Goal: Task Accomplishment & Management: Manage account settings

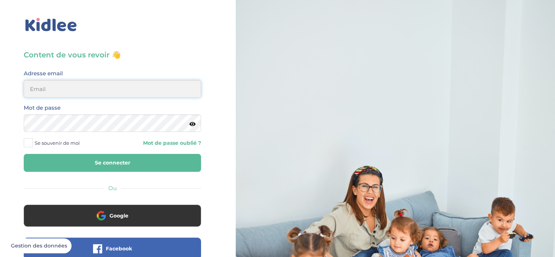
type input "lebzaarwa@gmail.com"
click at [77, 140] on span "Se souvenir de moi" at bounding box center [57, 142] width 45 height 9
click at [0, 0] on input "Se souvenir de moi" at bounding box center [0, 0] width 0 height 0
click at [88, 155] on button "Se connecter" at bounding box center [112, 163] width 177 height 18
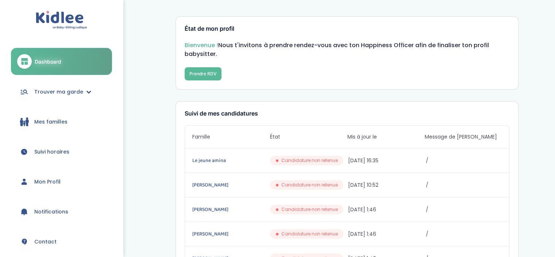
drag, startPoint x: 560, startPoint y: 43, endPoint x: 560, endPoint y: 38, distance: 5.8
click at [73, 84] on link "Trouver ma garde" at bounding box center [61, 92] width 101 height 26
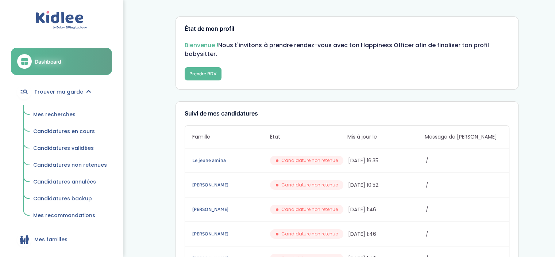
click at [64, 116] on span "Mes recherches" at bounding box center [54, 114] width 42 height 7
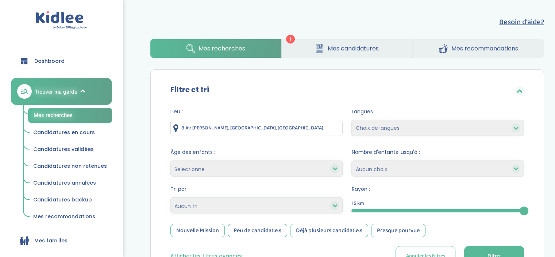
click at [332, 44] on span "Mes candidatures" at bounding box center [353, 48] width 51 height 9
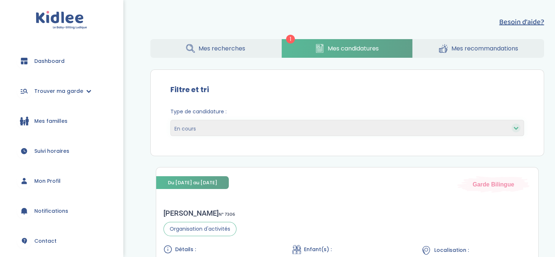
drag, startPoint x: 560, startPoint y: 63, endPoint x: 560, endPoint y: 29, distance: 34.3
click at [555, 29] on html "trouver ma garde Dashboard Mon profil Mes famille Mes documents Dashboard Trouv…" at bounding box center [277, 188] width 555 height 376
click at [213, 55] on link "Mes recherches" at bounding box center [215, 48] width 131 height 19
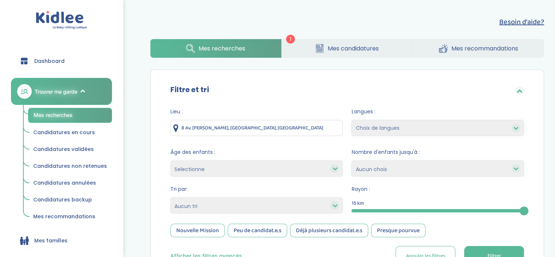
click at [275, 130] on input "8 Av. Gabriel Péri, Argenteuil, France" at bounding box center [257, 128] width 173 height 16
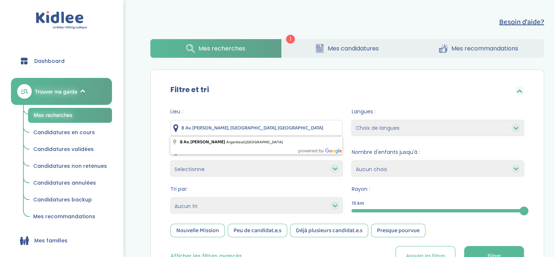
click at [275, 130] on input "8 Av. Gabriel Péri, Argenteuil, France" at bounding box center [257, 128] width 173 height 16
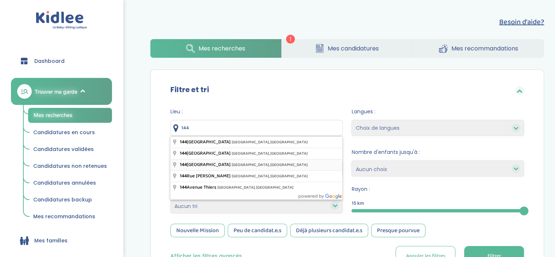
type input "144 Avenue de Flandre, Paris, France"
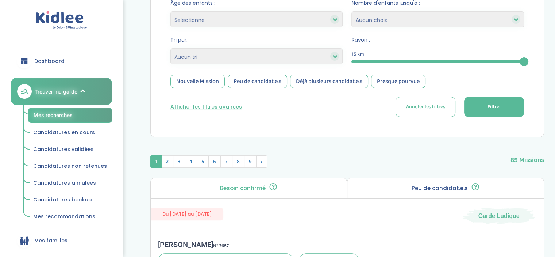
scroll to position [160, 0]
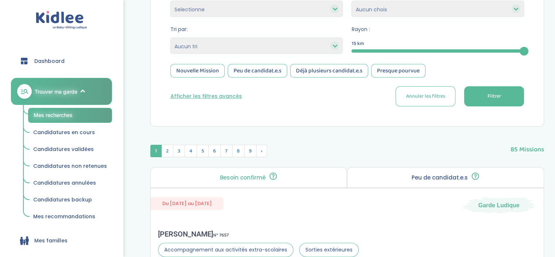
click at [491, 93] on span "Filtrer" at bounding box center [494, 96] width 14 height 8
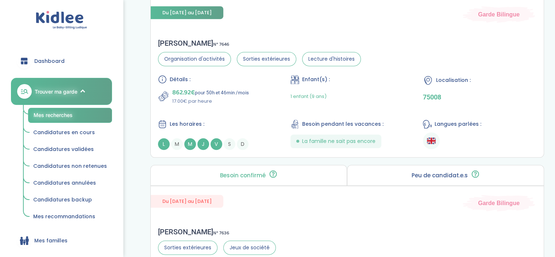
scroll to position [544, 0]
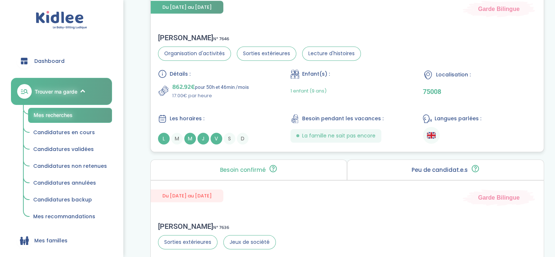
click at [481, 36] on div "MARC R . N° 7646 Organisation d'activités Sorties extérieures Lecture d'histoir…" at bounding box center [347, 89] width 393 height 126
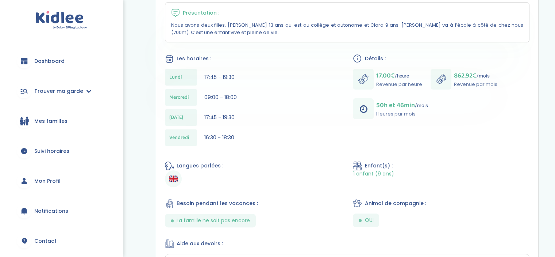
scroll to position [174, 0]
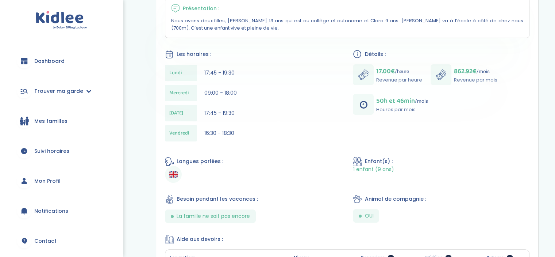
click at [555, 100] on html "trouver ma garde Dashboard Mon profil Mes famille Mes documents Dashboard Trouv…" at bounding box center [277, 155] width 555 height 658
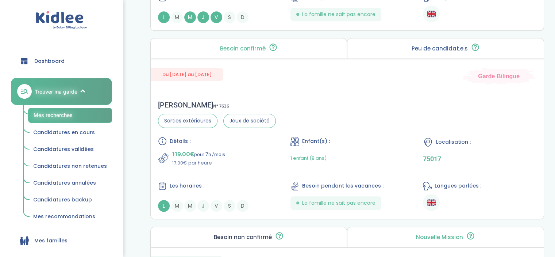
scroll to position [668, 0]
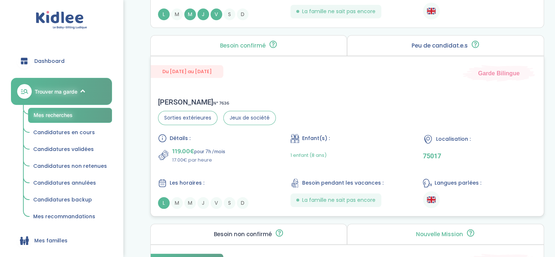
click at [495, 106] on div "Leonor V . N° 7636 Sorties extérieures Jeux de société Détails : 119.00€ pour 7…" at bounding box center [347, 153] width 393 height 126
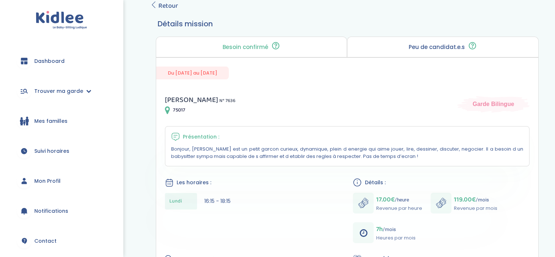
scroll to position [48, 0]
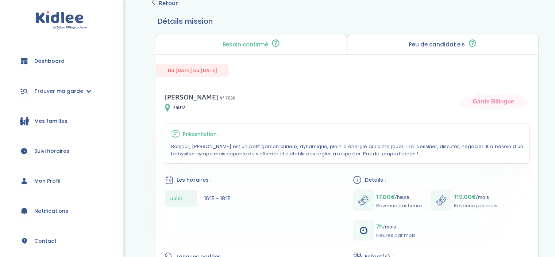
drag, startPoint x: 560, startPoint y: 42, endPoint x: 560, endPoint y: 65, distance: 22.6
click at [555, 65] on html "trouver ma garde Dashboard Mon profil Mes famille Mes documents Dashboard Trouv…" at bounding box center [277, 216] width 555 height 529
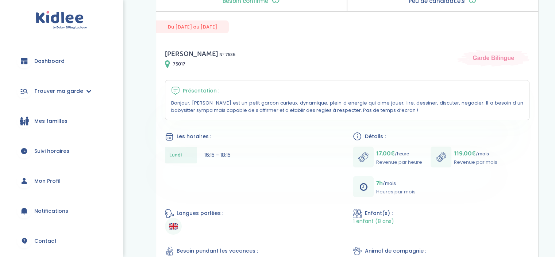
scroll to position [91, 0]
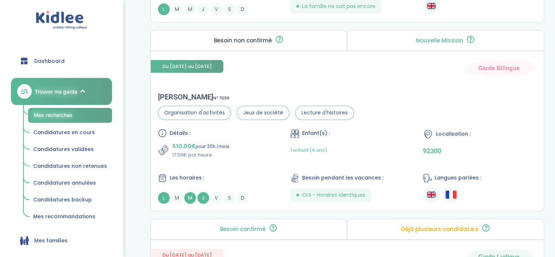
scroll to position [868, 0]
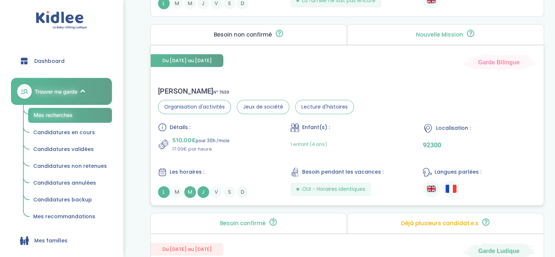
click at [461, 134] on div "Localisation : 92300" at bounding box center [480, 138] width 114 height 30
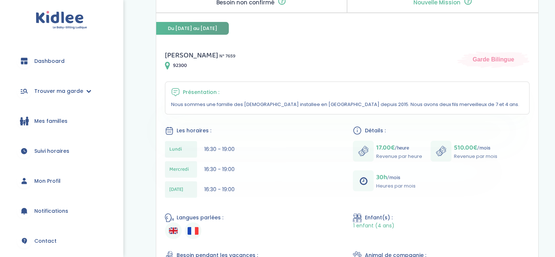
scroll to position [92, 0]
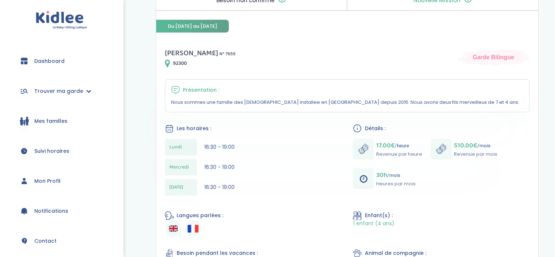
drag, startPoint x: 560, startPoint y: 73, endPoint x: 559, endPoint y: 108, distance: 35.1
click at [555, 108] on html "trouver ma garde Dashboard Mon profil Mes famille Mes documents Dashboard Trouv…" at bounding box center [277, 232] width 555 height 648
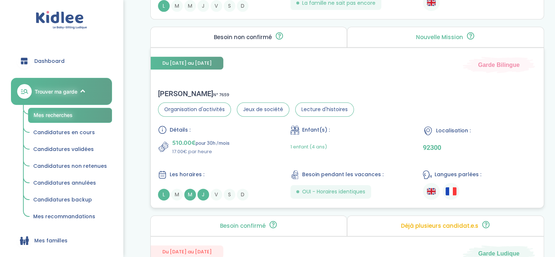
click at [405, 157] on div "Détails : 510.00€ pour 30h /mois 17.00€ par heure Enfant(s) : 1 enfant (4 ans) …" at bounding box center [347, 162] width 379 height 75
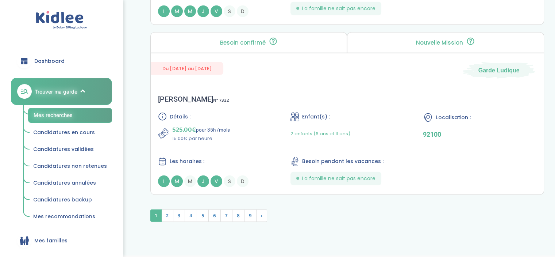
scroll to position [2029, 0]
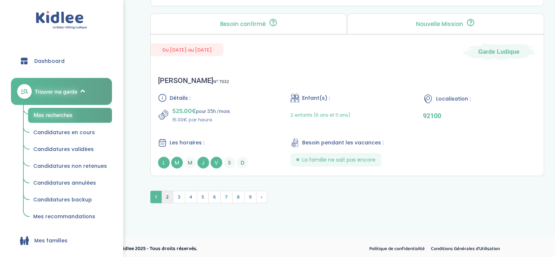
click at [169, 191] on span "2" at bounding box center [167, 197] width 12 height 12
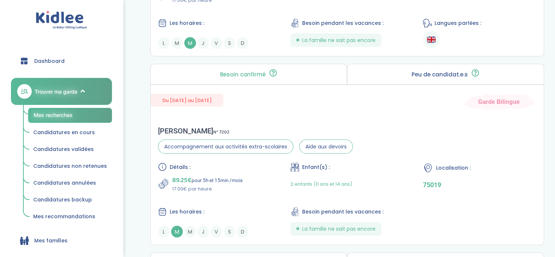
scroll to position [1396, 0]
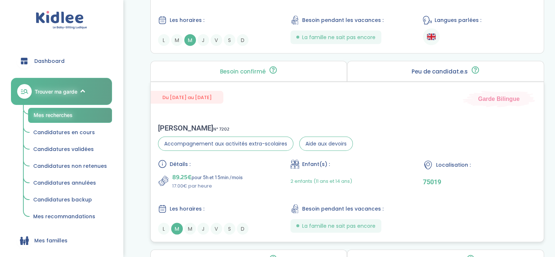
click at [475, 201] on div "Détails : 89.25€ pour 5h et 15min /mois 17.00€ par heure Enfant(s) : 2 enfants …" at bounding box center [347, 197] width 379 height 75
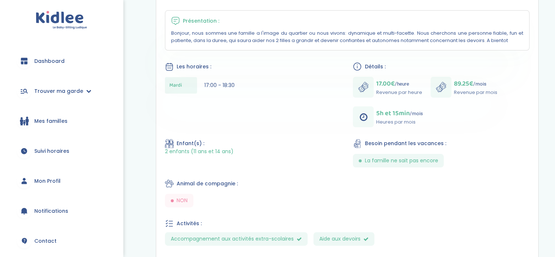
scroll to position [154, 0]
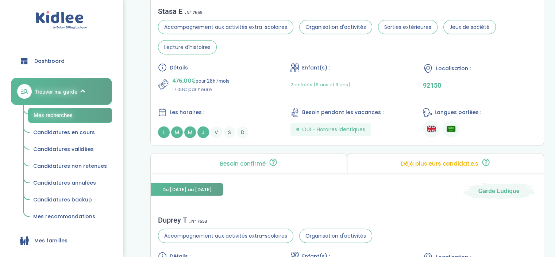
scroll to position [1623, 0]
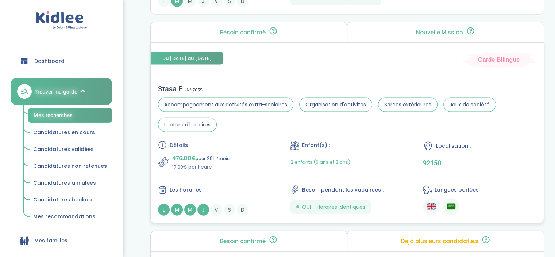
click at [511, 174] on div "Détails : 476.00€ pour 28h /mois 17.00€ par heure Enfant(s) : 2 enfants (6 ans …" at bounding box center [347, 178] width 379 height 75
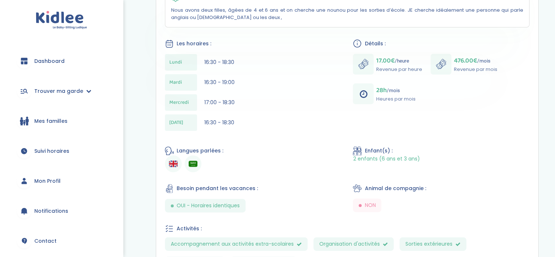
scroll to position [162, 0]
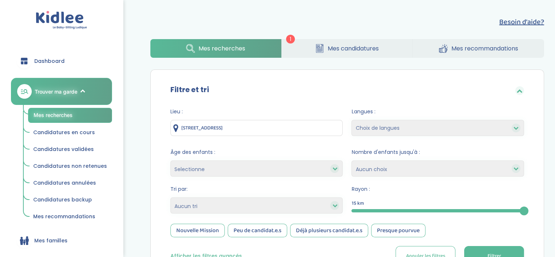
click at [390, 209] on div at bounding box center [438, 210] width 173 height 3
click at [486, 255] on button "Filtrer" at bounding box center [494, 256] width 60 height 20
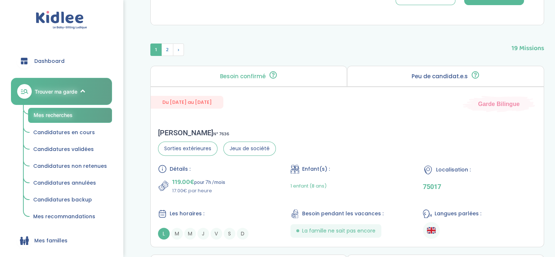
scroll to position [266, 0]
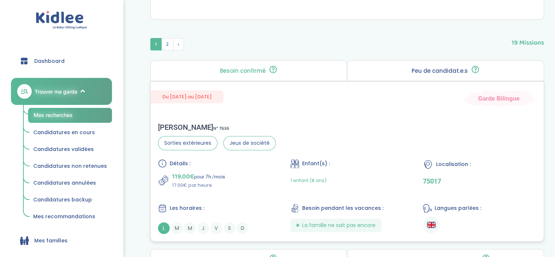
click at [511, 136] on div "Leonor V . N° 7636 Sorties extérieures Jeux de société Détails : 119.00€ pour 7…" at bounding box center [347, 178] width 393 height 126
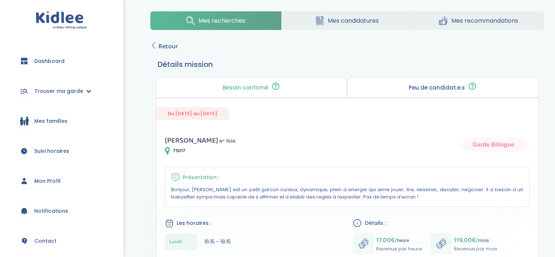
scroll to position [4, 0]
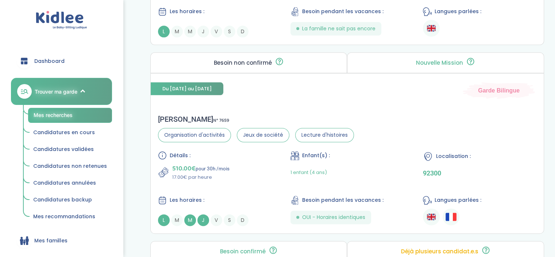
scroll to position [842, 0]
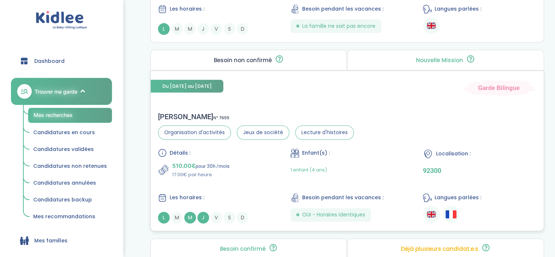
click at [510, 142] on div "Alkistis K . N° 7659 Organisation d'activités Jeux de société Lecture d'histoir…" at bounding box center [347, 168] width 393 height 126
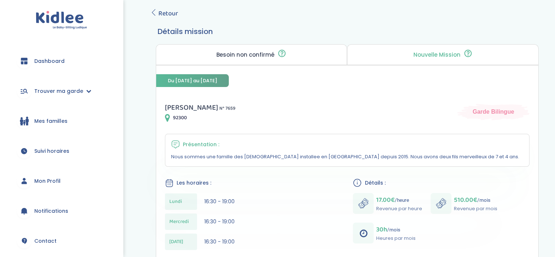
scroll to position [41, 0]
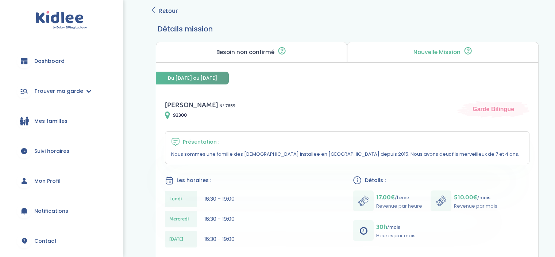
drag, startPoint x: 560, startPoint y: 62, endPoint x: 560, endPoint y: 78, distance: 15.3
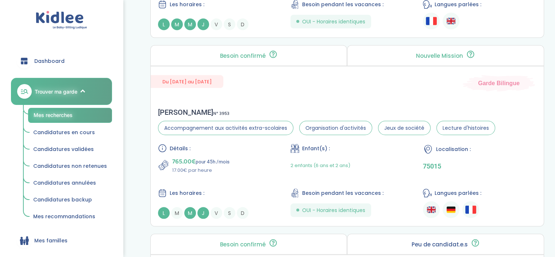
scroll to position [1414, 0]
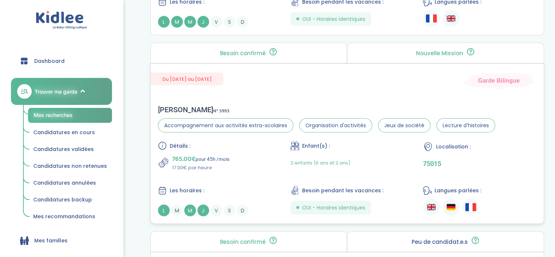
click at [478, 160] on p "75015" at bounding box center [480, 164] width 114 height 8
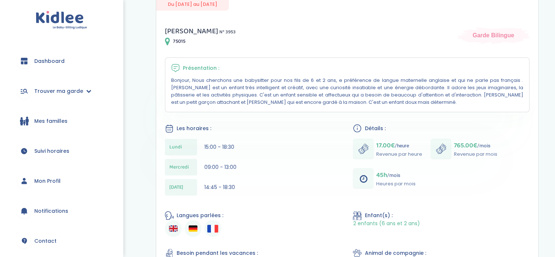
scroll to position [116, 0]
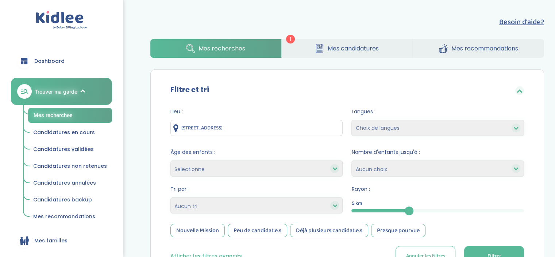
click at [279, 211] on select "Heures par semaine (croissant) Heures par semaine (décroissant) Date de démarra…" at bounding box center [257, 205] width 173 height 16
click at [171, 197] on select "Heures par semaine (croissant) Heures par semaine (décroissant) Date de démarra…" at bounding box center [257, 205] width 173 height 16
click at [299, 201] on select "Heures par semaine (croissant) Heures par semaine (décroissant) Date de démarra…" at bounding box center [257, 205] width 173 height 16
select select "salary_asc"
click at [171, 197] on select "Heures par semaine (croissant) Heures par semaine (décroissant) Date de démarra…" at bounding box center [257, 205] width 173 height 16
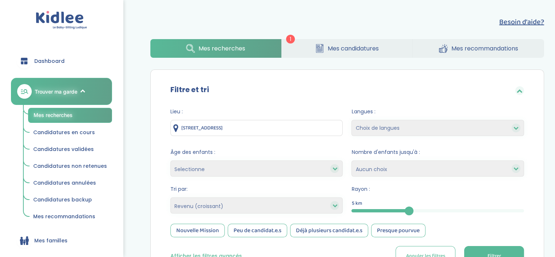
click at [478, 253] on button "Filtrer" at bounding box center [494, 256] width 60 height 20
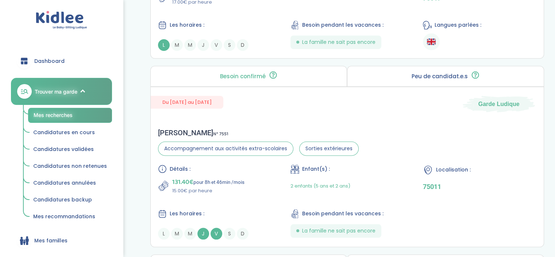
scroll to position [643, 0]
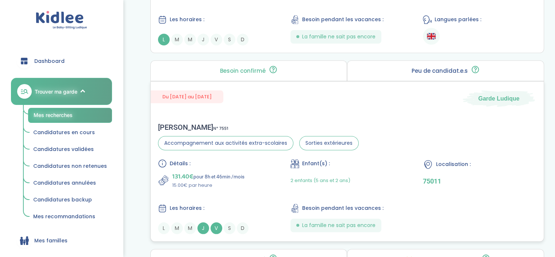
click at [478, 164] on div "Localisation :" at bounding box center [480, 164] width 114 height 11
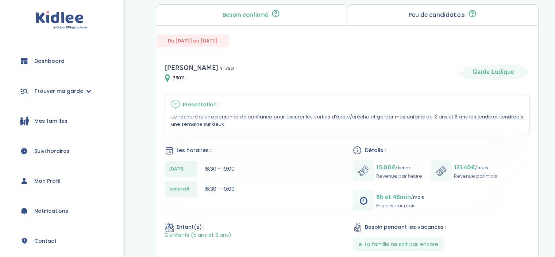
scroll to position [79, 0]
drag, startPoint x: 560, startPoint y: 62, endPoint x: 560, endPoint y: 99, distance: 36.1
click at [555, 99] on html "trouver ma garde Dashboard Mon profil Mes famille Mes documents Dashboard Trouv…" at bounding box center [277, 187] width 555 height 532
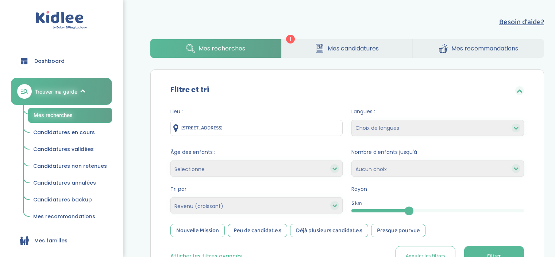
select select "salary_asc"
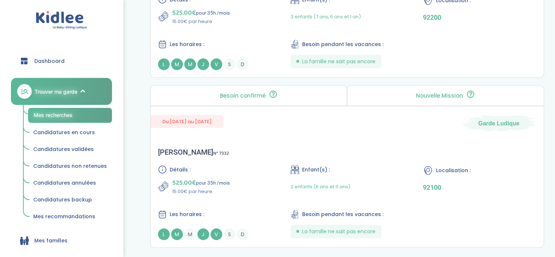
scroll to position [2029, 0]
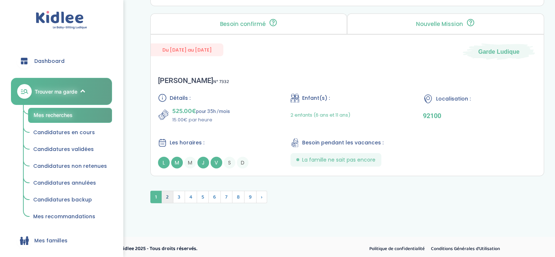
click at [169, 196] on span "2" at bounding box center [167, 197] width 12 height 12
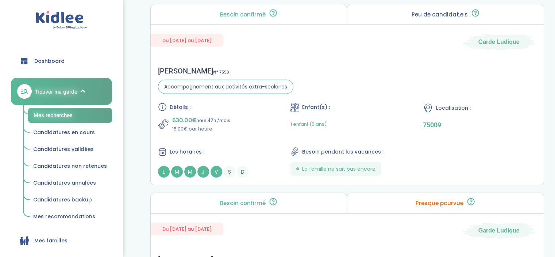
scroll to position [1639, 0]
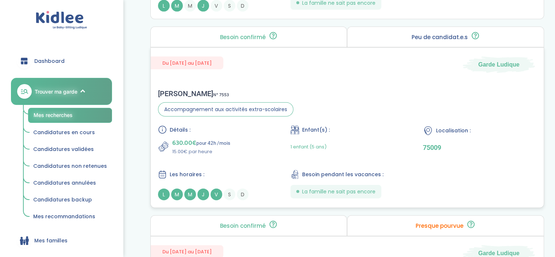
click at [468, 172] on div "Détails : 630.00€ pour 42h /mois 15.00€ par heure Enfant(s) : 1 enfant (5 ans) …" at bounding box center [347, 162] width 379 height 75
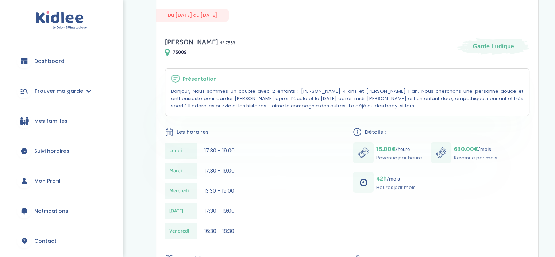
scroll to position [107, 0]
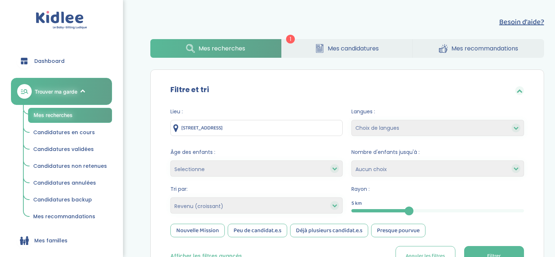
select select "salary_asc"
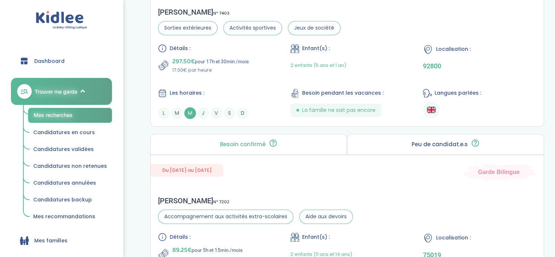
scroll to position [1126, 0]
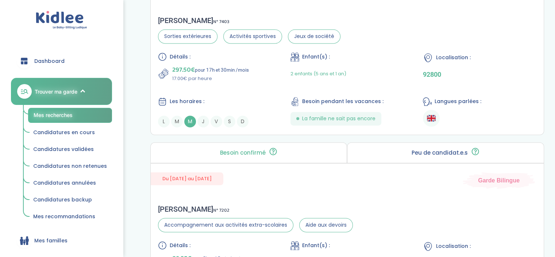
click at [295, 145] on div "Besoin confirmé Un conseiller [PERSON_NAME] a confirmé le besoin de la famille …" at bounding box center [248, 152] width 197 height 21
click at [295, 145] on div "Besoin confirmé Un conseiller Kidlee a confirmé le besoin de la famille lors d’…" at bounding box center [248, 152] width 197 height 21
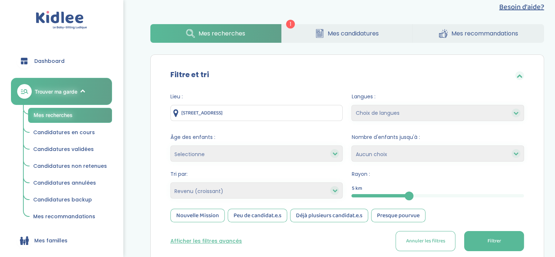
scroll to position [0, 0]
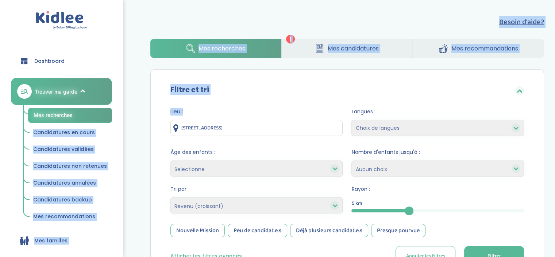
drag, startPoint x: 123, startPoint y: 142, endPoint x: 118, endPoint y: 103, distance: 40.0
click at [84, 91] on icon at bounding box center [82, 91] width 5 height 5
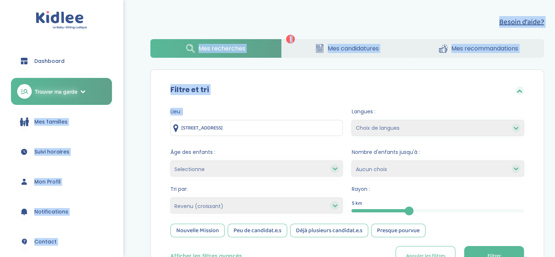
click at [54, 154] on span "Suivi horaires" at bounding box center [51, 152] width 35 height 8
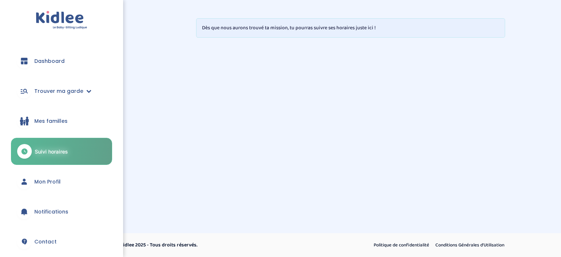
click at [69, 58] on link "Dashboard" at bounding box center [61, 61] width 101 height 26
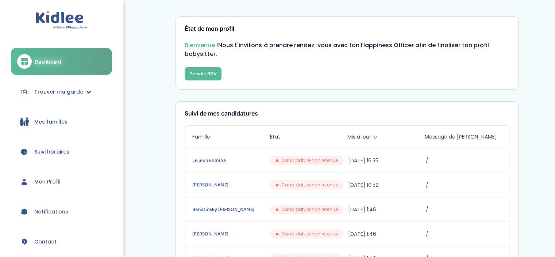
click at [53, 176] on link "Mon Profil" at bounding box center [61, 181] width 101 height 26
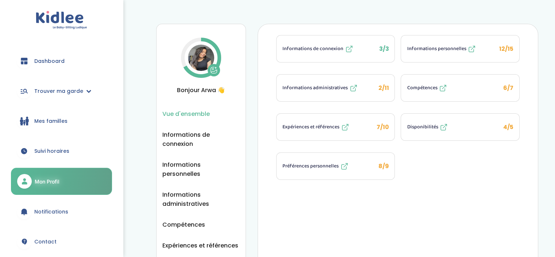
click at [418, 120] on button "Disponibilités 4/5" at bounding box center [460, 127] width 118 height 27
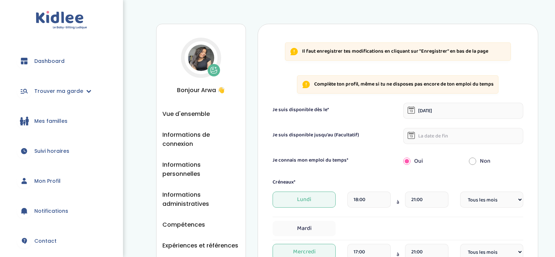
select select "4"
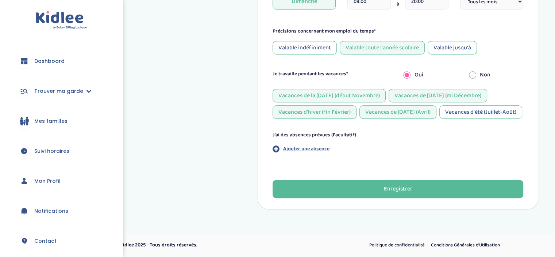
scroll to position [376, 0]
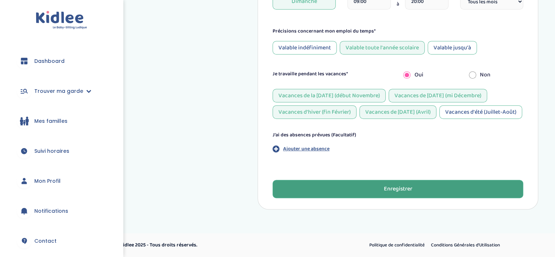
click at [438, 188] on button "Enregistrer" at bounding box center [398, 189] width 251 height 18
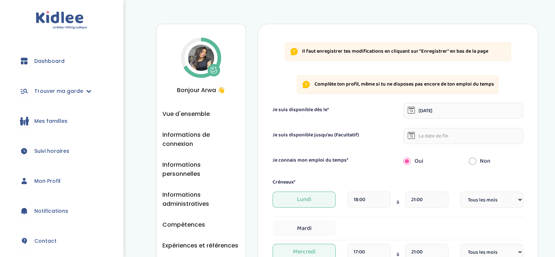
scroll to position [0, 0]
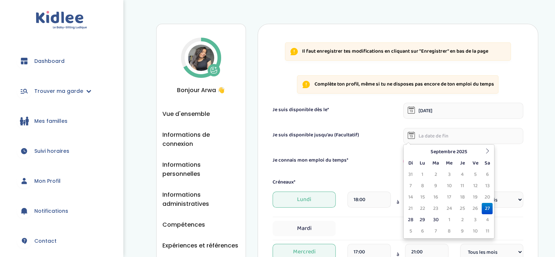
click at [463, 137] on input "text" at bounding box center [463, 136] width 120 height 16
click at [379, 168] on div "Je connais mon emploi du temps* Oui Non" at bounding box center [398, 161] width 262 height 16
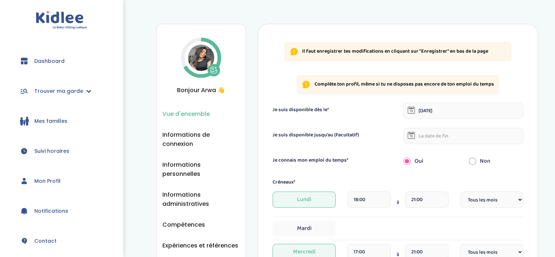
click at [210, 114] on li "Vue d'ensemble" at bounding box center [200, 113] width 77 height 9
click at [196, 112] on span "Vue d'ensemble" at bounding box center [185, 113] width 47 height 9
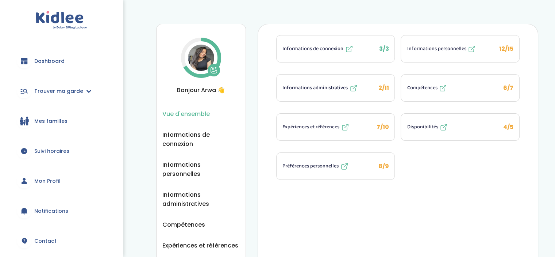
click at [331, 88] on span "Informations administratives" at bounding box center [315, 88] width 65 height 8
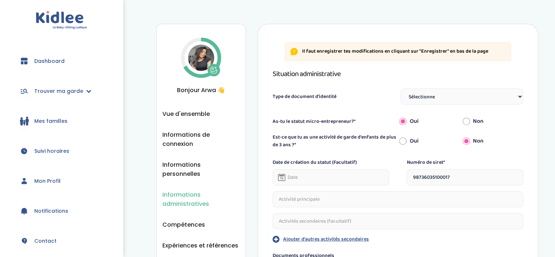
click at [426, 93] on select "Sélectionne Carte d'identité française ou Passeport français daté de moins de 5…" at bounding box center [462, 96] width 123 height 16
select select "Titre de séjour"
click at [401, 88] on select "Sélectionne Carte d'identité française ou Passeport français daté de moins de 5…" at bounding box center [462, 96] width 123 height 16
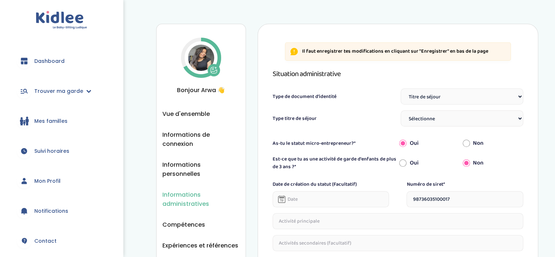
click at [419, 114] on select "Sélectionne TS Temporaire/ pluriannuel "Vie privée et familiale" TS Temporaire …" at bounding box center [462, 118] width 123 height 16
select select "Carte de résident"
click at [401, 110] on select "Sélectionne TS Temporaire/ pluriannuel "Vie privée et familiale" TS Temporaire …" at bounding box center [462, 118] width 123 height 16
click at [442, 177] on div "Est-ce que tu as une activité de garde d'enfants de plus de 3 ans ?* Oui Non Da…" at bounding box center [398, 210] width 251 height 110
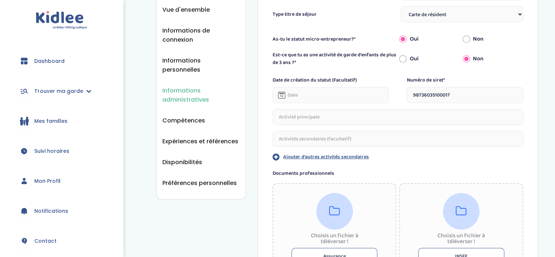
scroll to position [112, 0]
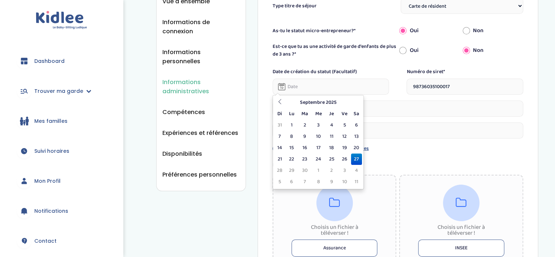
click at [325, 91] on input "text" at bounding box center [331, 87] width 117 height 16
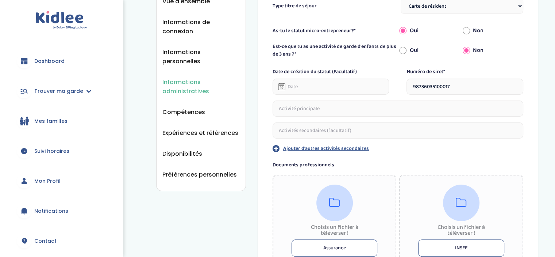
click at [394, 105] on input "text" at bounding box center [398, 108] width 251 height 16
type input "etudes"
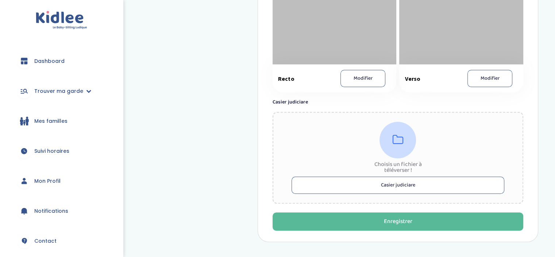
scroll to position [504, 0]
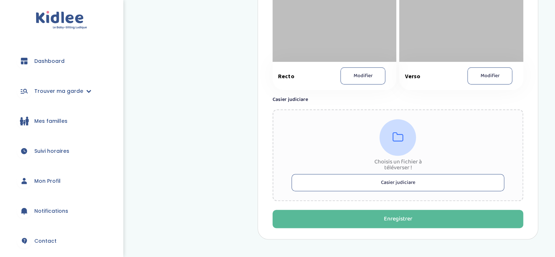
click at [359, 70] on button "Modifier" at bounding box center [363, 75] width 45 height 17
click at [494, 68] on button "Modifier" at bounding box center [490, 75] width 45 height 17
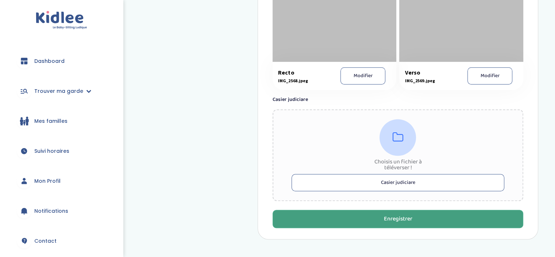
click at [380, 217] on button "Enregistrer" at bounding box center [398, 219] width 251 height 18
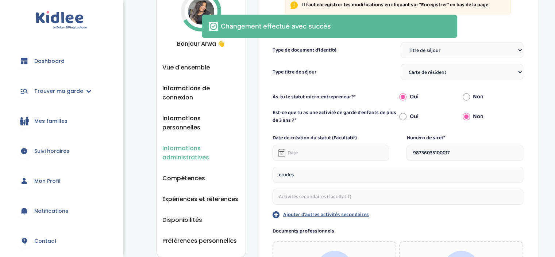
scroll to position [17, 0]
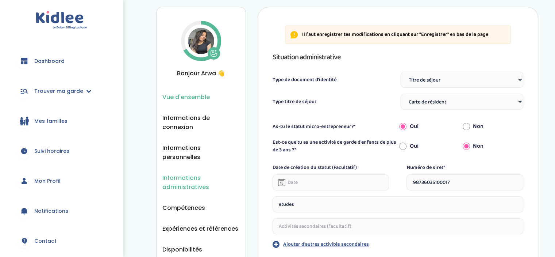
click at [190, 98] on span "Vue d'ensemble" at bounding box center [185, 96] width 47 height 9
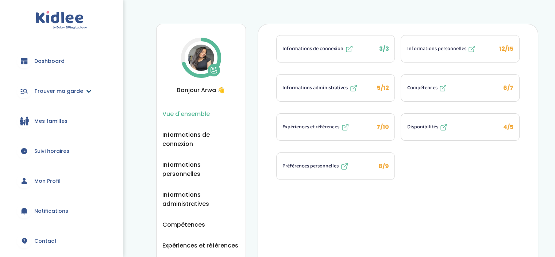
click at [67, 89] on span "Trouver ma garde" at bounding box center [58, 91] width 49 height 8
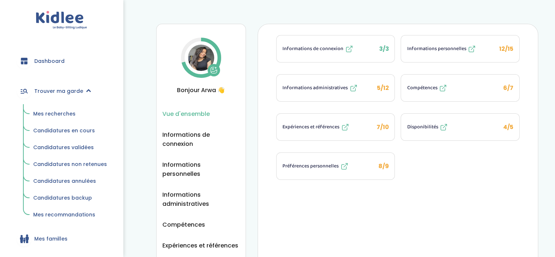
click at [54, 110] on link "Mes recherches" at bounding box center [70, 114] width 84 height 14
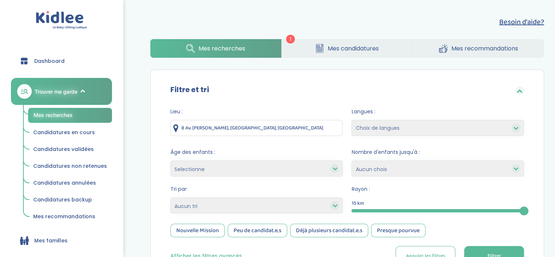
click at [56, 214] on span "Mes recommandations" at bounding box center [64, 216] width 62 height 7
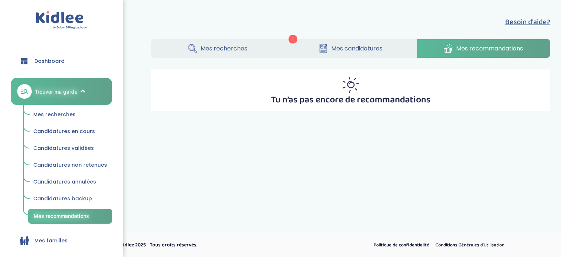
click at [350, 47] on span "Mes candidatures" at bounding box center [356, 48] width 51 height 9
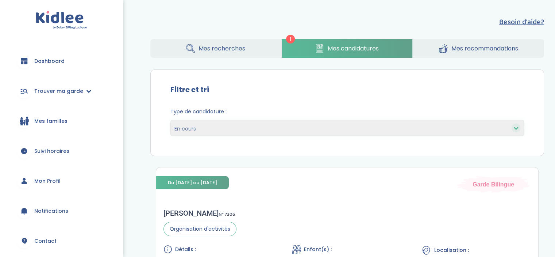
click at [330, 127] on select "En cours Validées Non retenues Annulées Backup" at bounding box center [348, 128] width 354 height 16
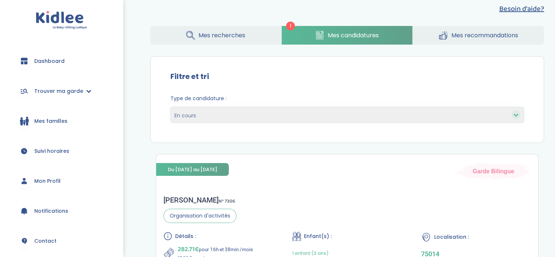
scroll to position [9, 0]
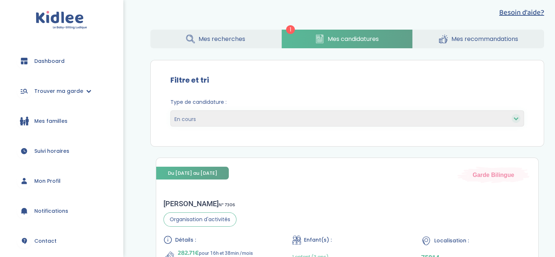
click at [239, 31] on link "Mes recherches" at bounding box center [215, 39] width 131 height 19
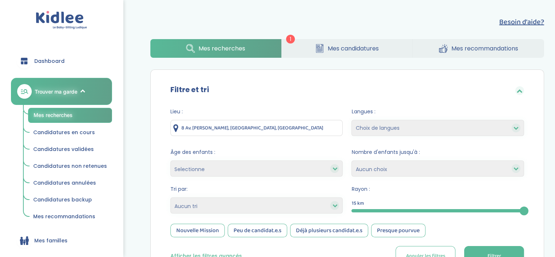
click at [288, 130] on input "8 Av. [PERSON_NAME], [GEOGRAPHIC_DATA], [GEOGRAPHIC_DATA]" at bounding box center [257, 128] width 173 height 16
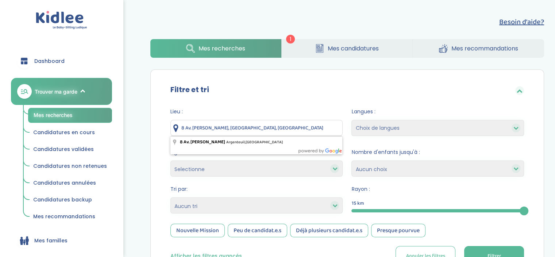
click at [288, 130] on input "8 Av. [PERSON_NAME], [GEOGRAPHIC_DATA], [GEOGRAPHIC_DATA]" at bounding box center [257, 128] width 173 height 16
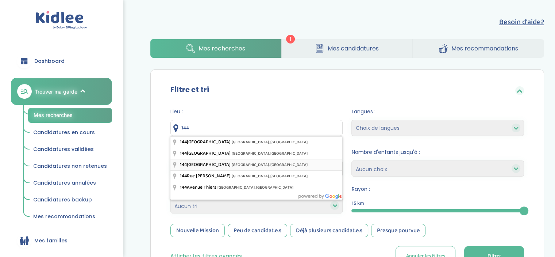
type input "[STREET_ADDRESS]"
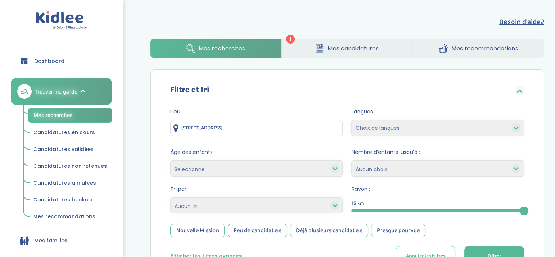
click at [378, 126] on select "Choix de langues Allemand Anglais Arabe Espagnol [GEOGRAPHIC_DATA] Français Cor…" at bounding box center [438, 128] width 173 height 16
select select "2"
click at [352, 120] on select "Choix de langues Allemand Anglais Arabe Espagnol [GEOGRAPHIC_DATA] Français Cor…" at bounding box center [438, 128] width 173 height 16
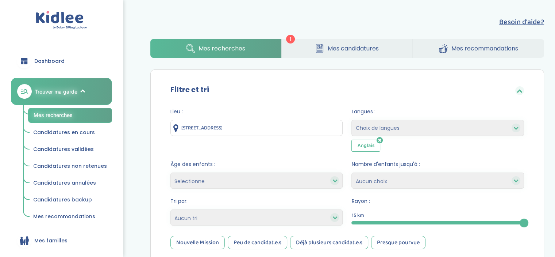
click at [403, 121] on select "Choix de langues Allemand Anglais Arabe Espagnol [GEOGRAPHIC_DATA] Français Cor…" at bounding box center [438, 128] width 173 height 16
select select "3"
click at [352, 120] on select "Choix de langues Allemand Anglais Arabe Espagnol [GEOGRAPHIC_DATA] Français Cor…" at bounding box center [438, 128] width 173 height 16
click at [408, 124] on select "Choix de langues Allemand Anglais Arabe Espagnol [GEOGRAPHIC_DATA] Français Cor…" at bounding box center [438, 128] width 173 height 16
select select "12"
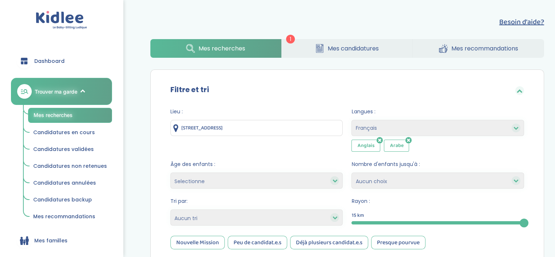
click at [352, 120] on select "Choix de langues Allemand Anglais Arabe Espagnol [GEOGRAPHIC_DATA] Français Cor…" at bounding box center [438, 128] width 173 height 16
select select
click at [287, 176] on select "Selectionne moins de 3 ans entre 3 et 6 ans plus de 6 ans" at bounding box center [257, 180] width 173 height 16
select select "3-6"
click at [171, 172] on select "Selectionne moins de 3 ans entre 3 et 6 ans plus de 6 ans" at bounding box center [257, 180] width 173 height 16
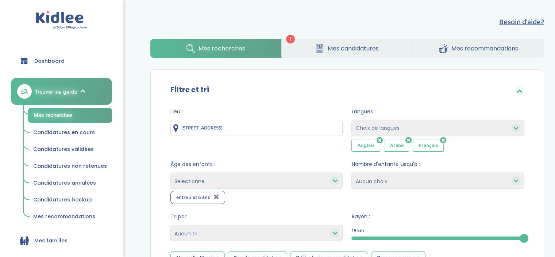
click at [292, 178] on select "Selectionne moins de 3 ans entre 3 et 6 ans plus de 6 ans" at bounding box center [257, 180] width 173 height 16
select select "-3"
click at [171, 172] on select "Selectionne moins de 3 ans entre 3 et 6 ans plus de 6 ans" at bounding box center [257, 180] width 173 height 16
click at [302, 182] on select "Selectionne moins de 3 ans entre 3 et 6 ans plus de 6 ans" at bounding box center [257, 180] width 173 height 16
select select "+6"
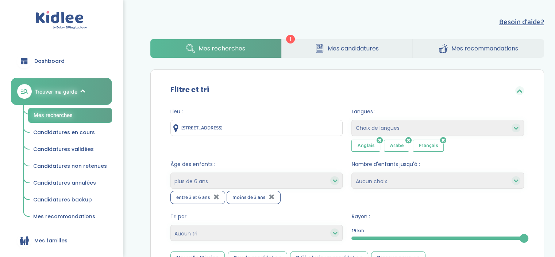
click at [171, 172] on select "Selectionne moins de 3 ans entre 3 et 6 ans plus de 6 ans" at bounding box center [257, 180] width 173 height 16
select select
click at [358, 183] on select "1 2 3 4 Aucun choix" at bounding box center [438, 180] width 173 height 16
select select "3"
click at [352, 172] on select "1 2 3 4 Aucun choix" at bounding box center [438, 180] width 173 height 16
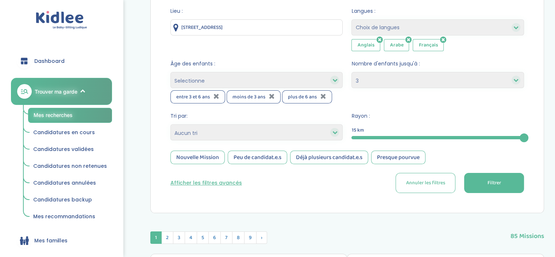
scroll to position [134, 0]
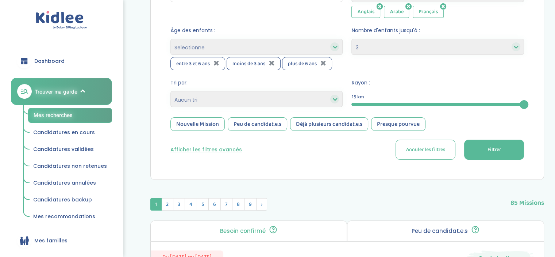
click at [310, 99] on select "Heures par semaine (croissant) Heures par semaine (décroissant) Date de démarra…" at bounding box center [257, 99] width 173 height 16
select select "updated_at_desc"
click at [171, 91] on select "Heures par semaine (croissant) Heures par semaine (décroissant) Date de démarra…" at bounding box center [257, 99] width 173 height 16
click at [314, 96] on select "Heures par semaine (croissant) Heures par semaine (décroissant) Date de démarra…" at bounding box center [257, 99] width 173 height 16
select select
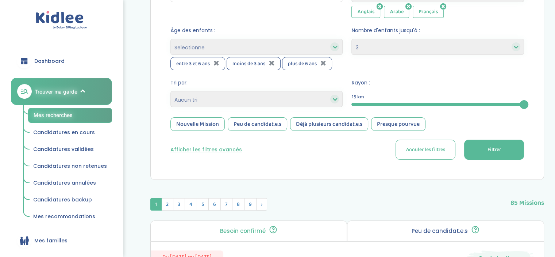
click at [171, 91] on select "Heures par semaine (croissant) Heures par semaine (décroissant) Date de démarra…" at bounding box center [257, 99] width 173 height 16
click at [426, 103] on div at bounding box center [438, 104] width 173 height 3
click at [426, 103] on div "5" at bounding box center [438, 104] width 173 height 3
click at [449, 101] on div "5" at bounding box center [438, 104] width 173 height 8
click at [247, 122] on div "Peu de candidat.e.s" at bounding box center [258, 124] width 60 height 14
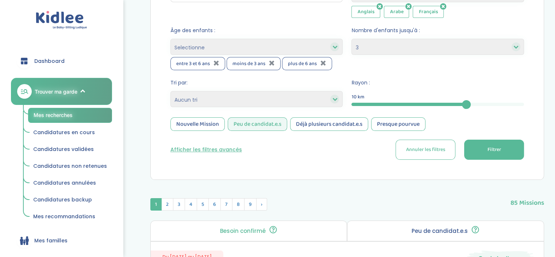
click at [207, 128] on div "Nouvelle Mission" at bounding box center [198, 124] width 54 height 14
click at [237, 150] on button "Afficher les filtres avancés" at bounding box center [207, 150] width 72 height 8
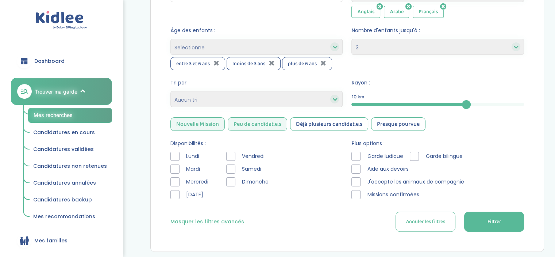
click at [177, 154] on div at bounding box center [175, 156] width 9 height 9
click at [175, 182] on div at bounding box center [175, 181] width 9 height 9
click at [174, 195] on div at bounding box center [175, 194] width 9 height 9
click at [231, 167] on div at bounding box center [230, 168] width 9 height 9
click at [230, 180] on div at bounding box center [230, 181] width 9 height 9
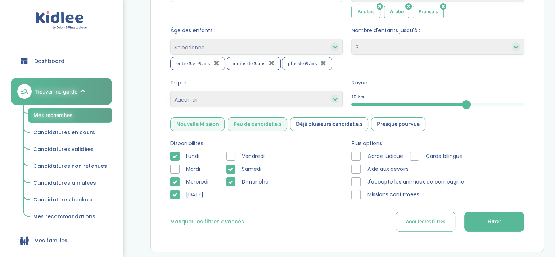
click at [358, 153] on div at bounding box center [356, 156] width 9 height 9
click at [419, 155] on div at bounding box center [414, 156] width 9 height 9
click at [356, 168] on div at bounding box center [356, 168] width 9 height 9
click at [359, 177] on div at bounding box center [356, 181] width 9 height 9
click at [357, 194] on div at bounding box center [356, 194] width 9 height 9
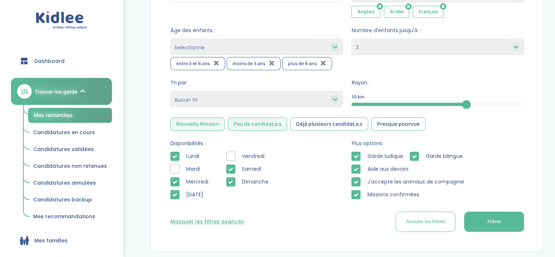
click at [489, 222] on span "Filtrer" at bounding box center [494, 222] width 14 height 8
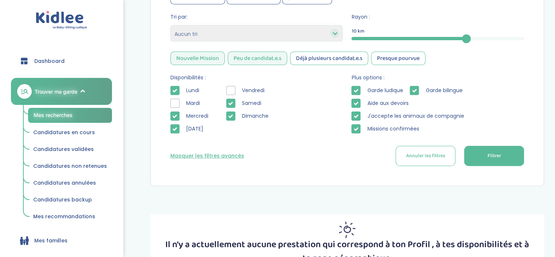
scroll to position [200, 0]
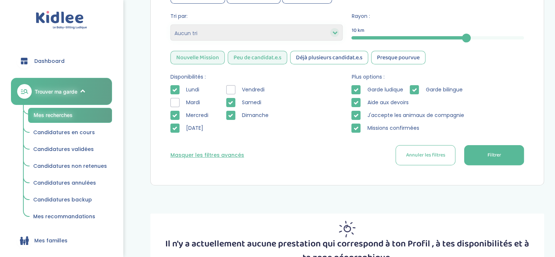
click at [521, 36] on div "10" at bounding box center [438, 37] width 173 height 3
click at [495, 153] on span "Filtrer" at bounding box center [494, 155] width 14 height 8
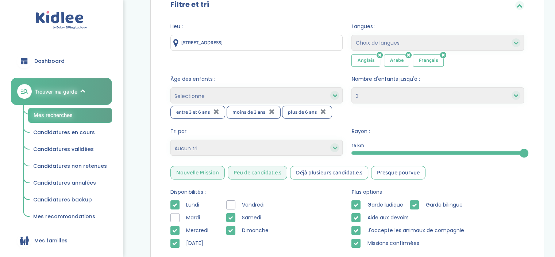
scroll to position [85, 0]
click at [517, 93] on icon at bounding box center [516, 95] width 5 height 5
drag, startPoint x: 509, startPoint y: 86, endPoint x: 508, endPoint y: 92, distance: 5.5
click at [508, 92] on div "Nombre d'enfants jusqu'à : 1 2 3 4 Aucun choix" at bounding box center [438, 90] width 173 height 28
click at [508, 92] on select "1 2 3 4 Aucun choix" at bounding box center [438, 96] width 173 height 16
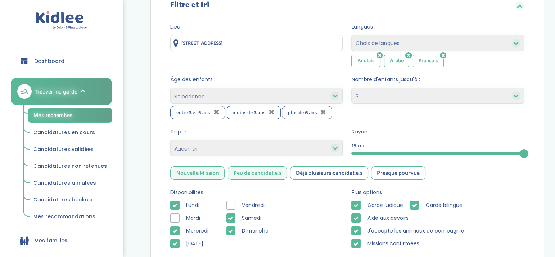
select select
click at [352, 88] on select "1 2 3 4 Aucun choix" at bounding box center [438, 96] width 173 height 16
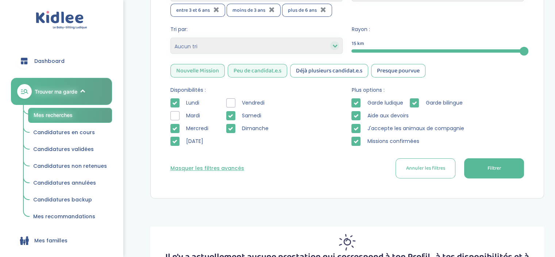
scroll to position [201, 0]
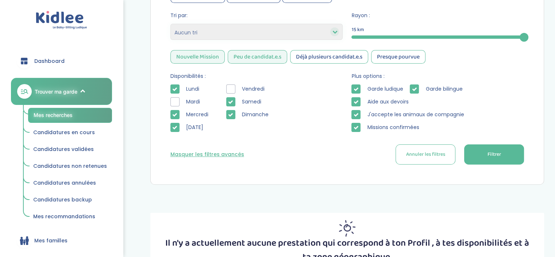
click at [272, 58] on div "Peu de candidat.e.s" at bounding box center [258, 57] width 60 height 14
click at [222, 58] on div "Nouvelle Mission" at bounding box center [198, 57] width 54 height 14
click at [478, 156] on button "Filtrer" at bounding box center [494, 154] width 60 height 20
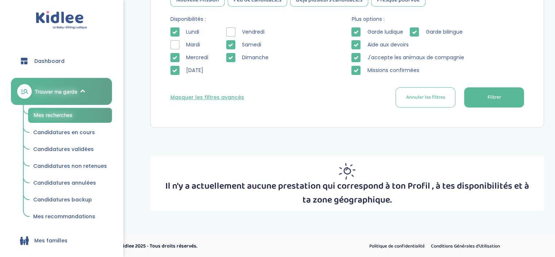
scroll to position [233, 0]
